Goal: Check status: Check status

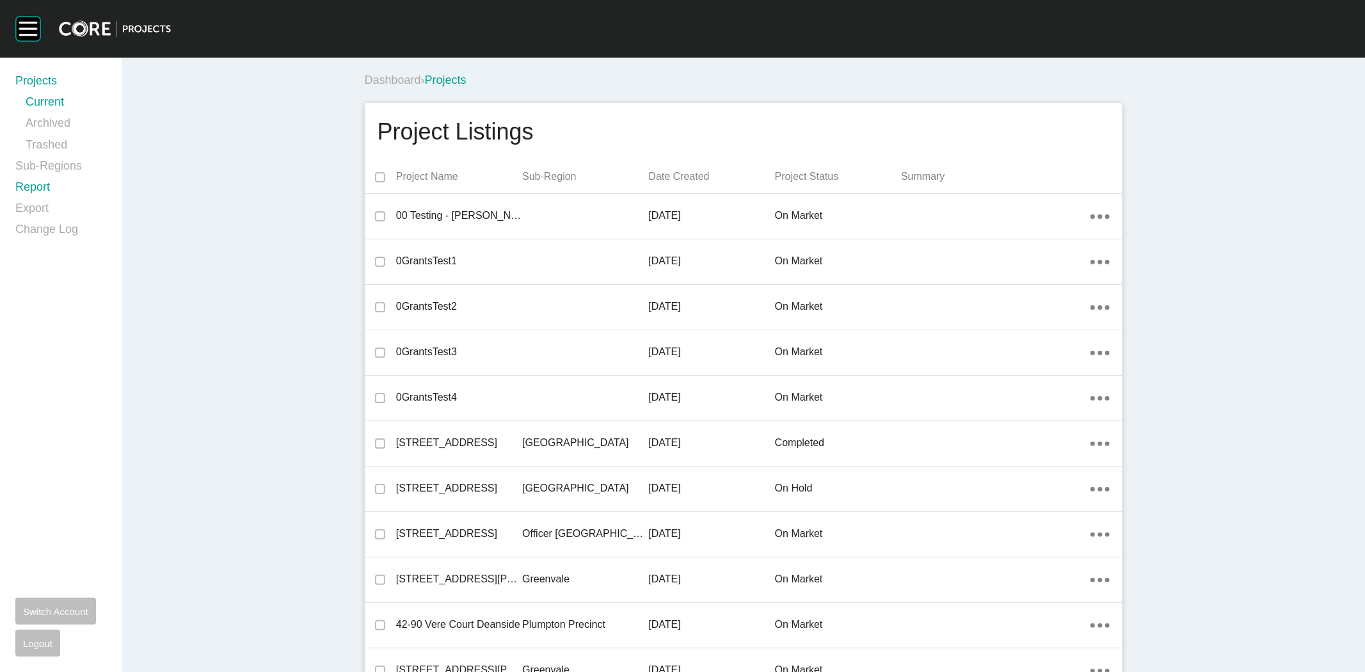
click at [29, 189] on link "Report" at bounding box center [60, 189] width 91 height 21
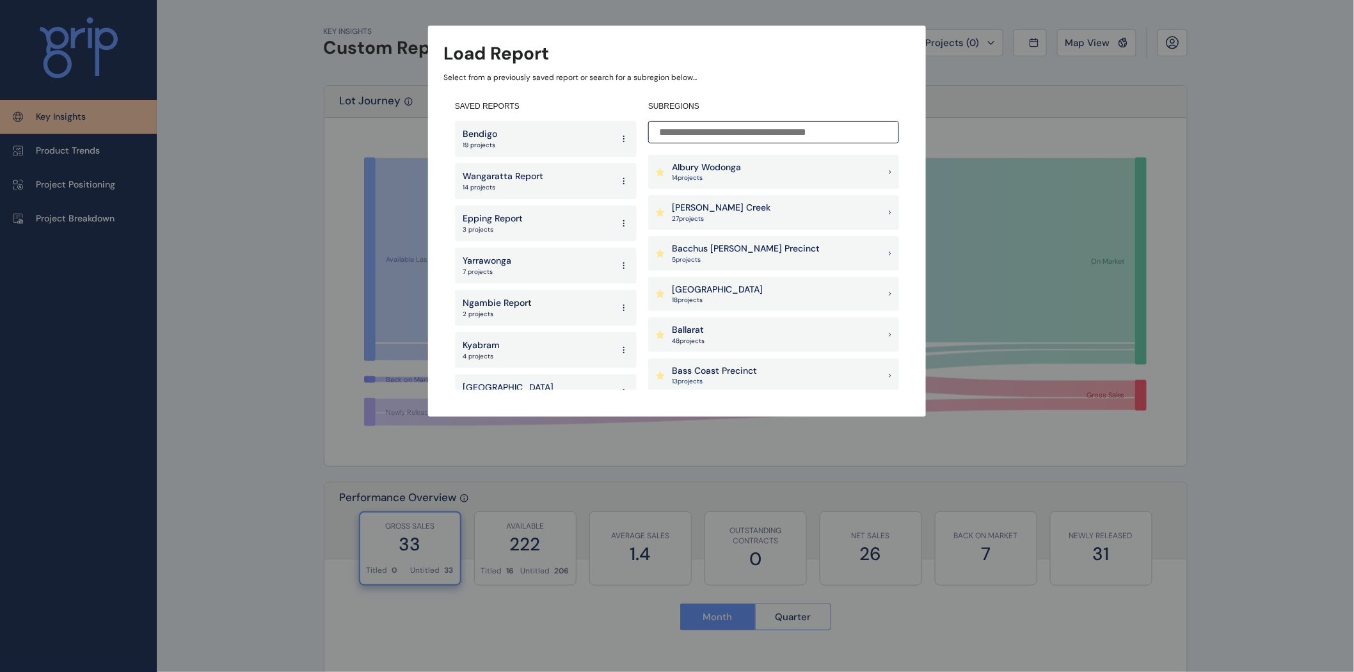
click at [765, 135] on input at bounding box center [773, 132] width 251 height 22
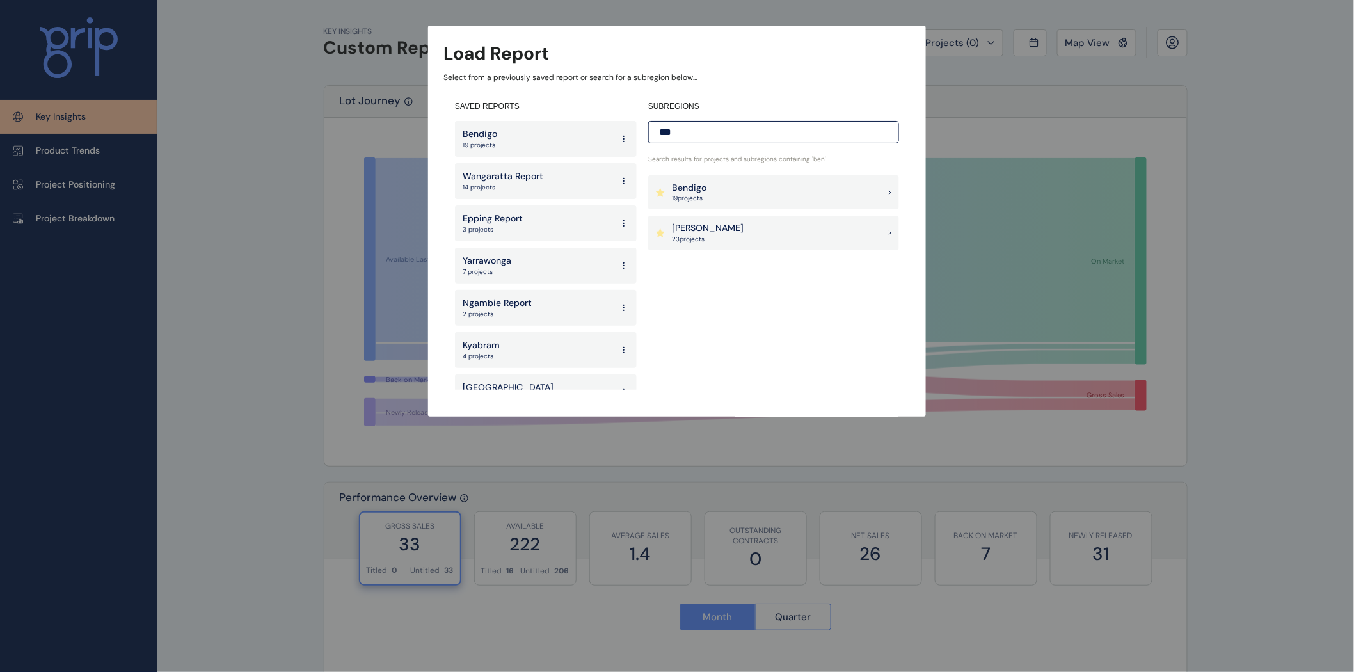
type input "***"
click at [720, 187] on div "Bendigo 19 project s" at bounding box center [773, 192] width 251 height 35
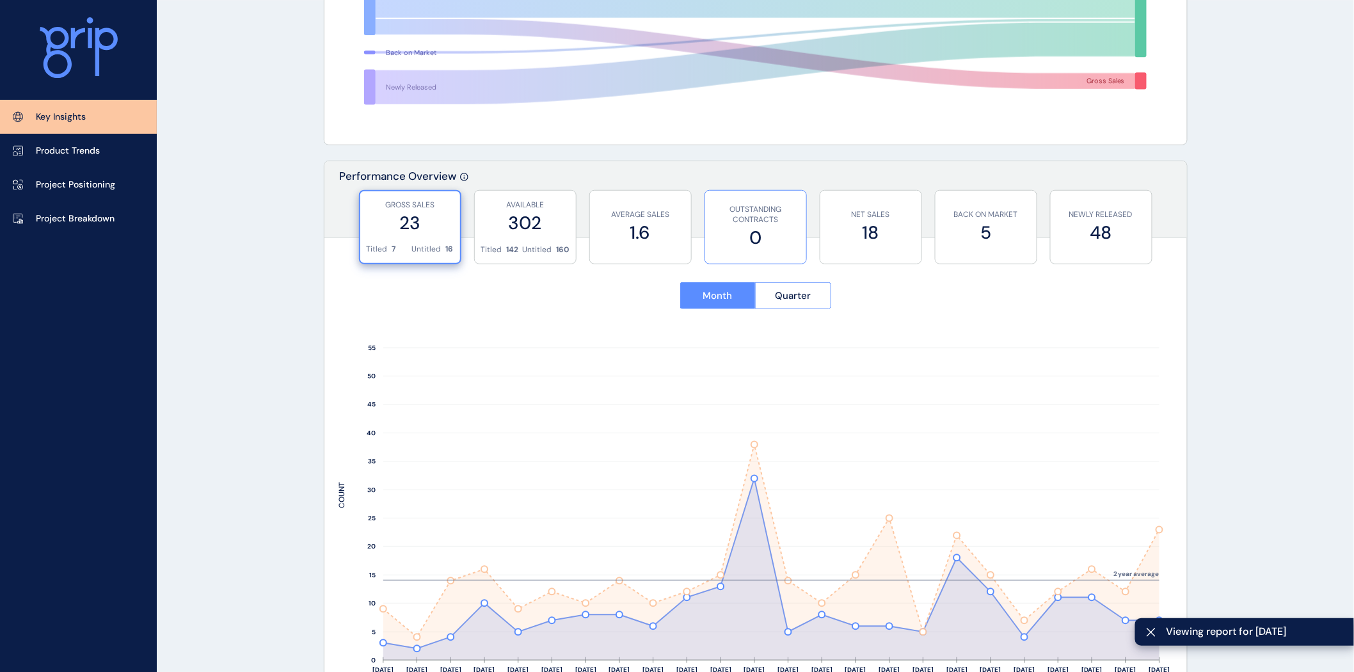
scroll to position [339, 0]
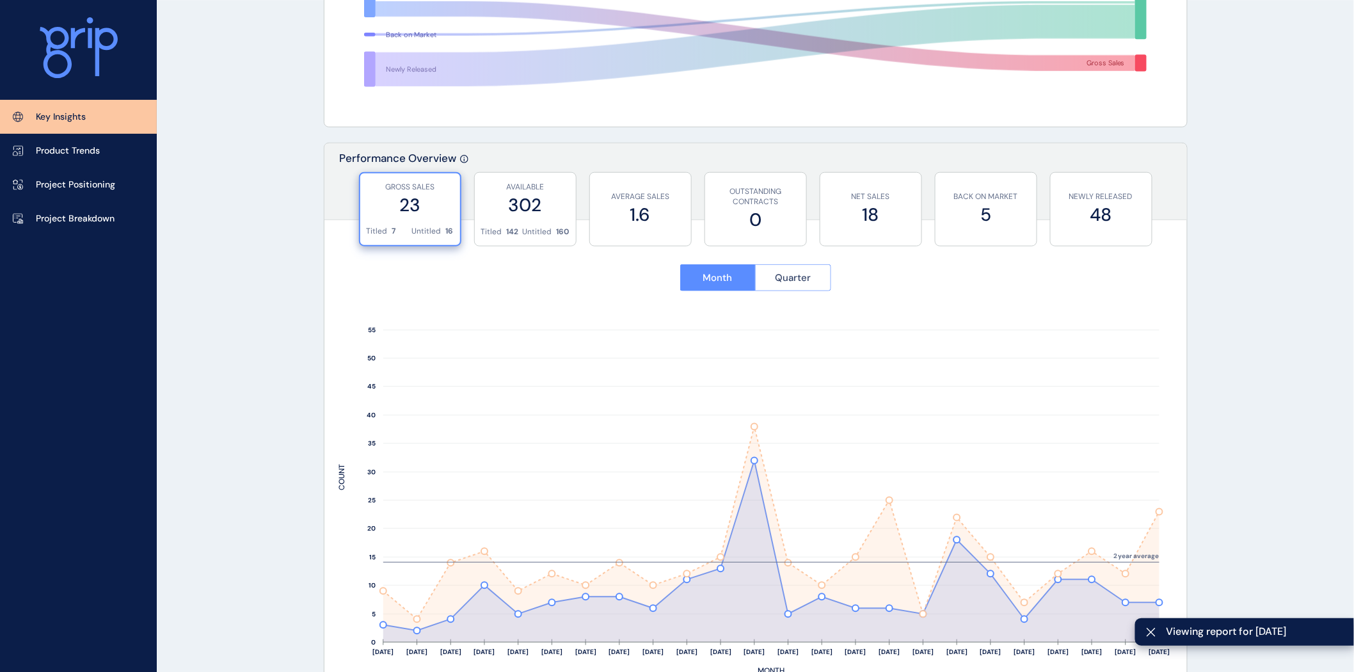
click at [794, 273] on span "Quarter" at bounding box center [793, 277] width 36 height 13
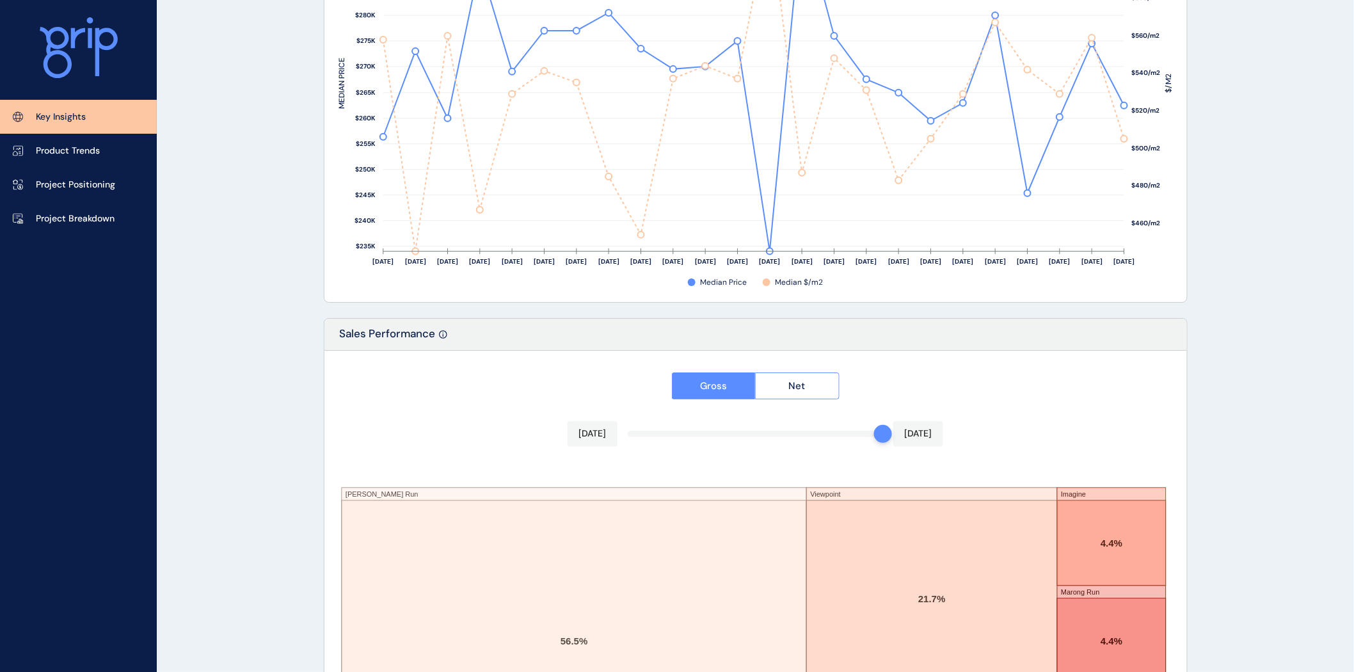
scroll to position [2022, 0]
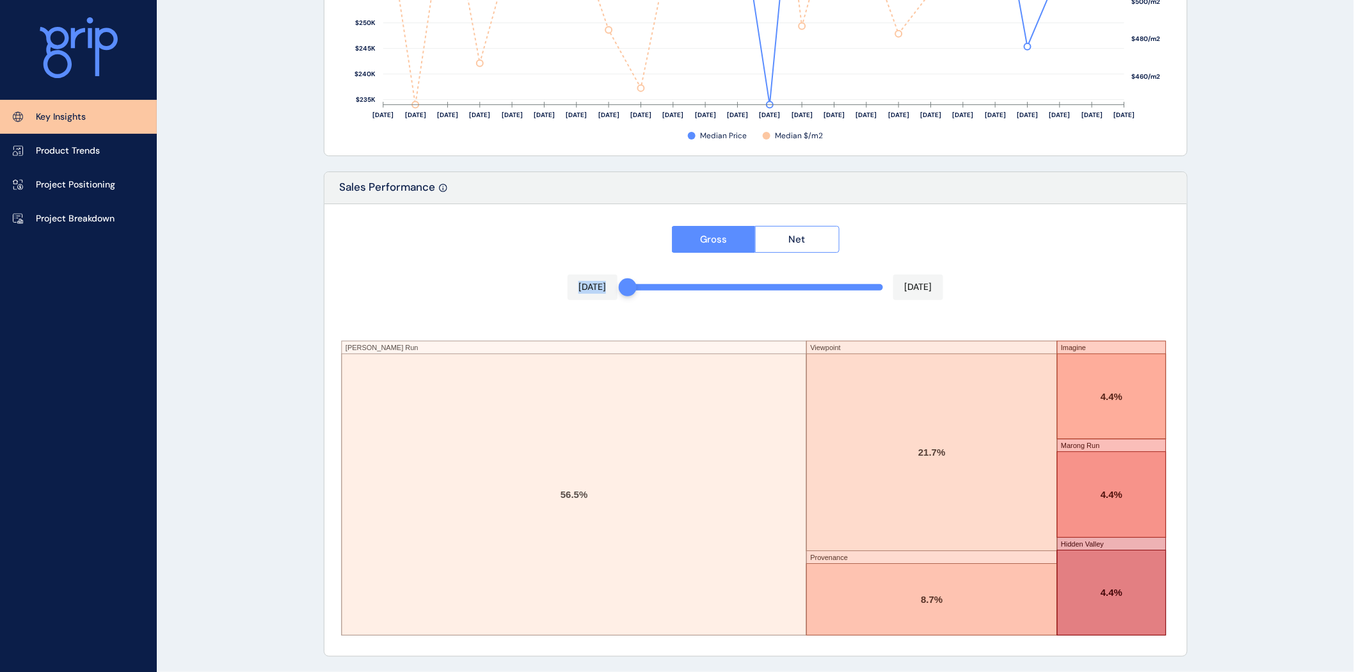
drag, startPoint x: 878, startPoint y: 287, endPoint x: 560, endPoint y: 290, distance: 318.0
click at [560, 290] on div "Gross Net [DATE] [DATE] [PERSON_NAME] Run Viewpoint Provenance Imagine Marong R…" at bounding box center [755, 430] width 862 height 452
